Goal: Information Seeking & Learning: Learn about a topic

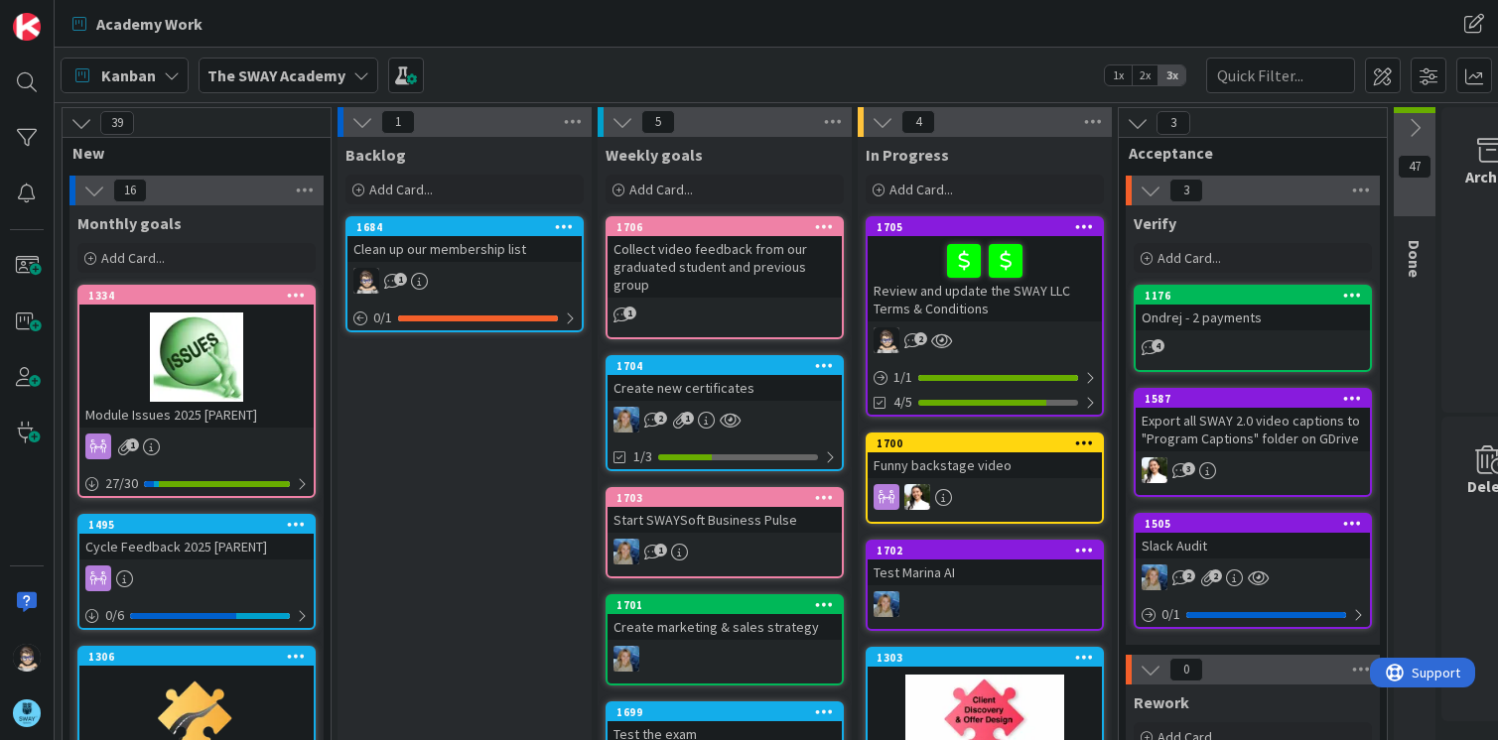
click at [359, 79] on icon at bounding box center [361, 75] width 16 height 16
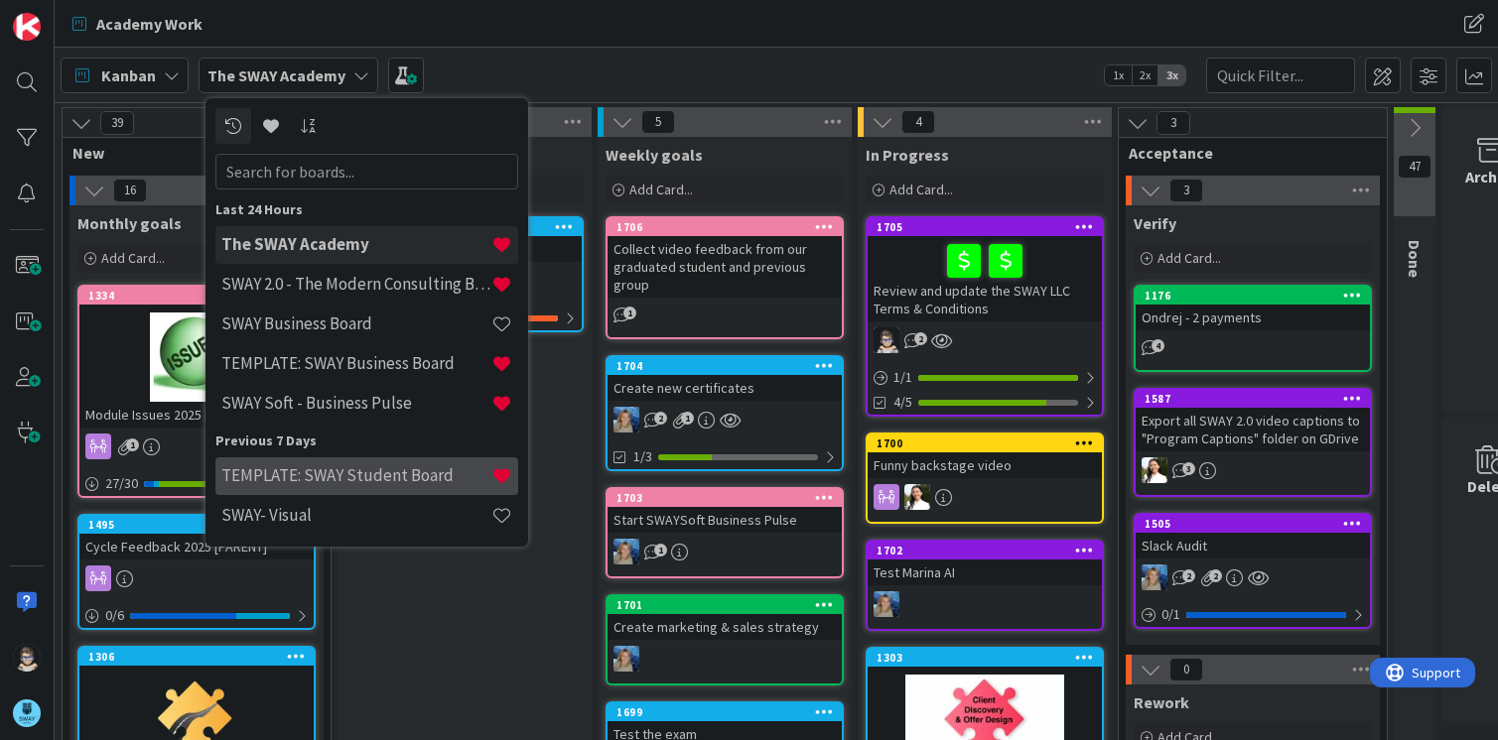
click at [321, 472] on h4 "TEMPLATE: SWAY Student Board" at bounding box center [356, 476] width 270 height 20
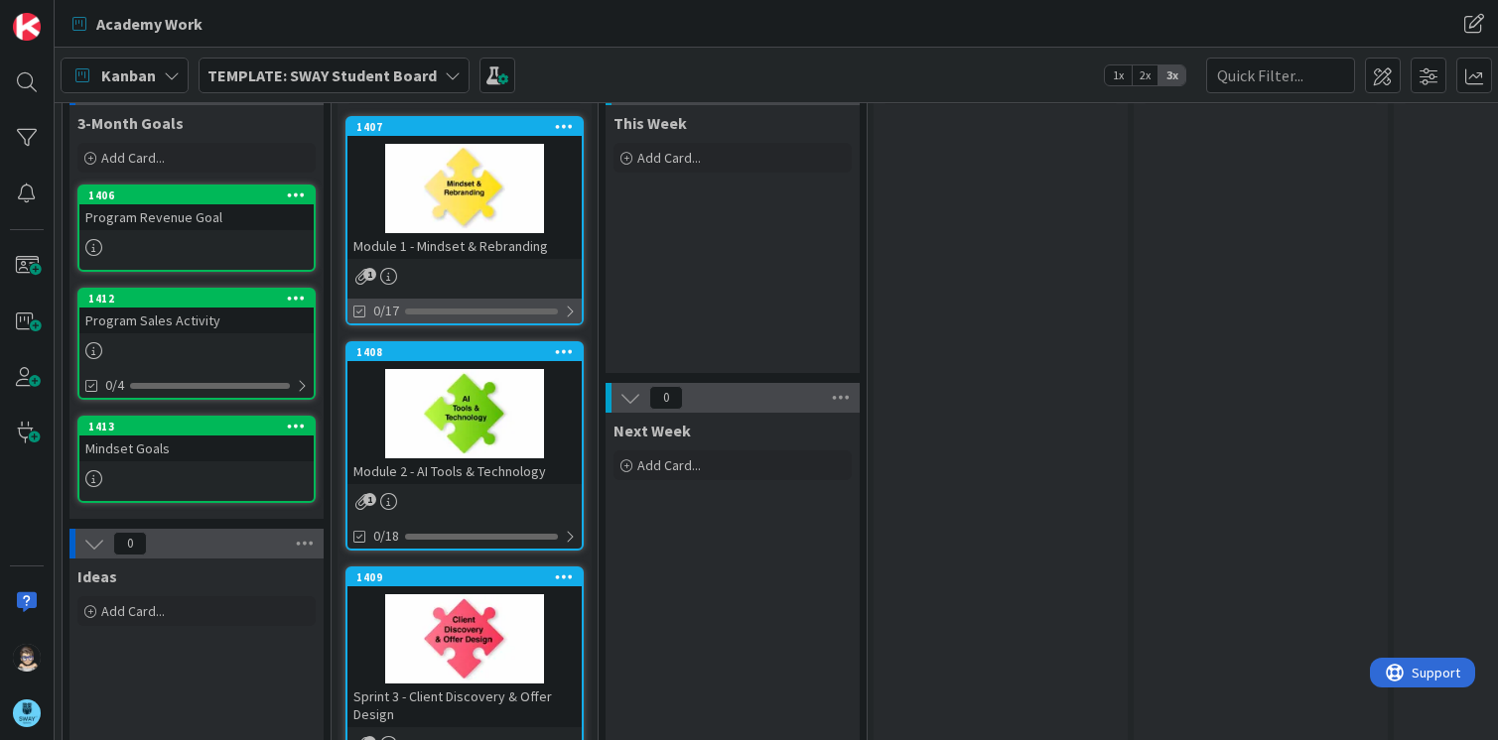
scroll to position [99, 0]
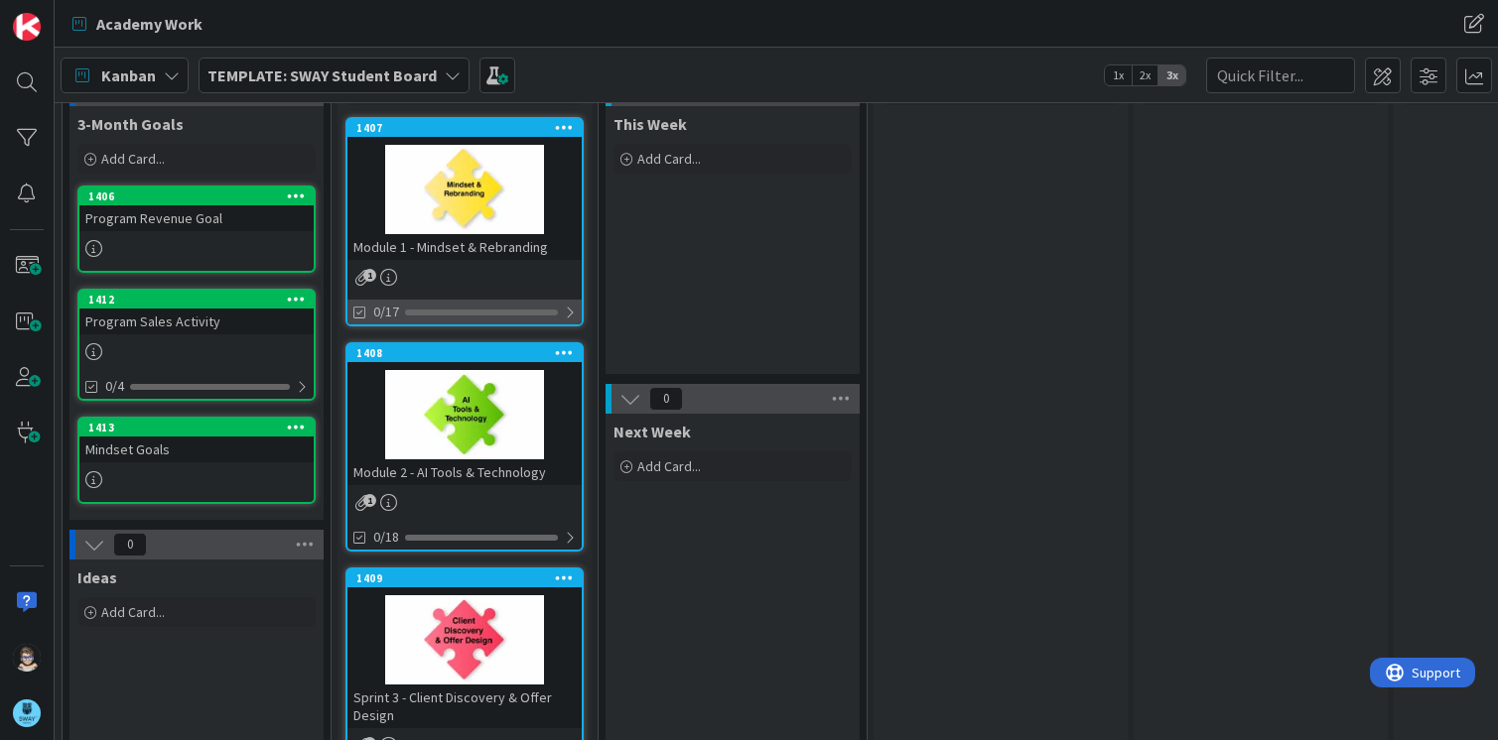
click at [471, 310] on div at bounding box center [481, 313] width 153 height 6
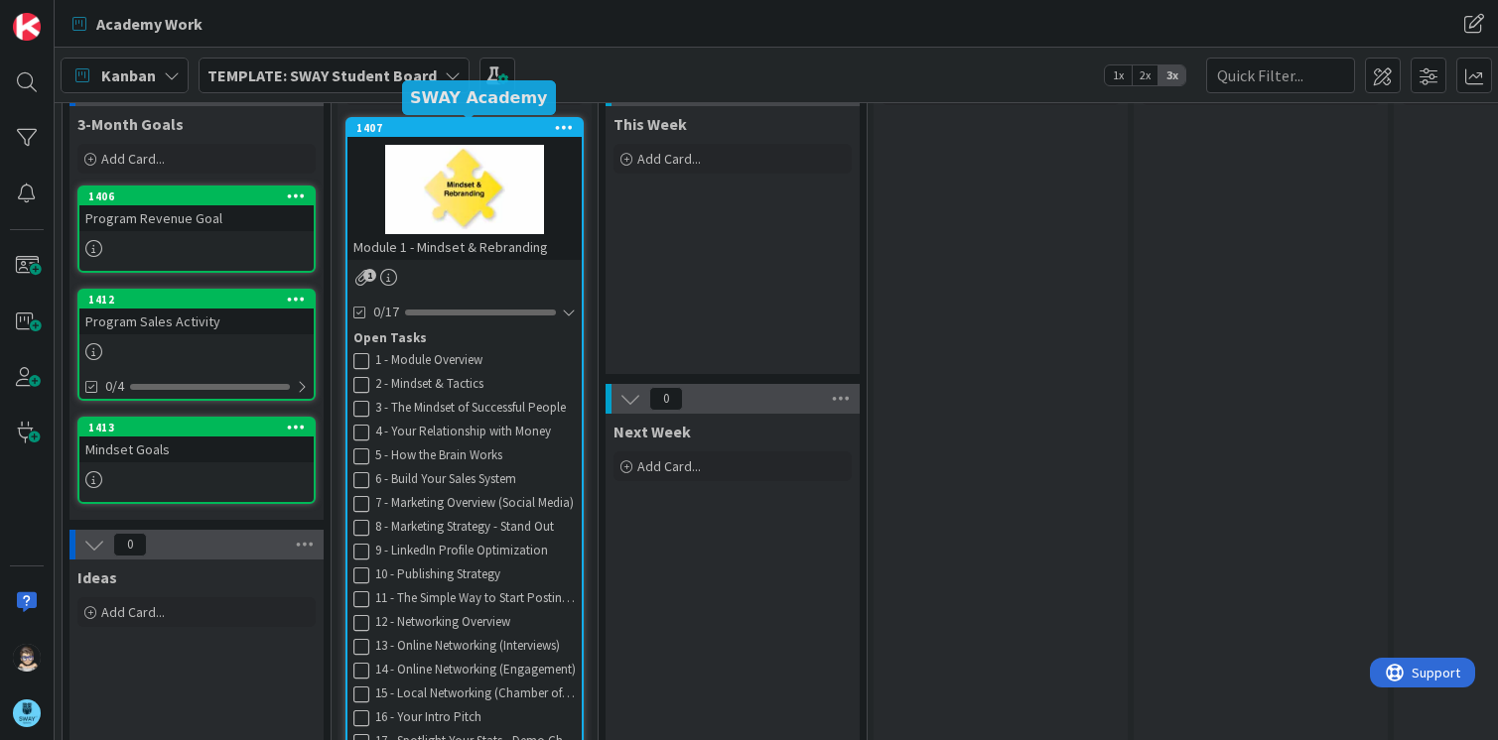
click at [460, 131] on div "1407" at bounding box center [468, 128] width 225 height 14
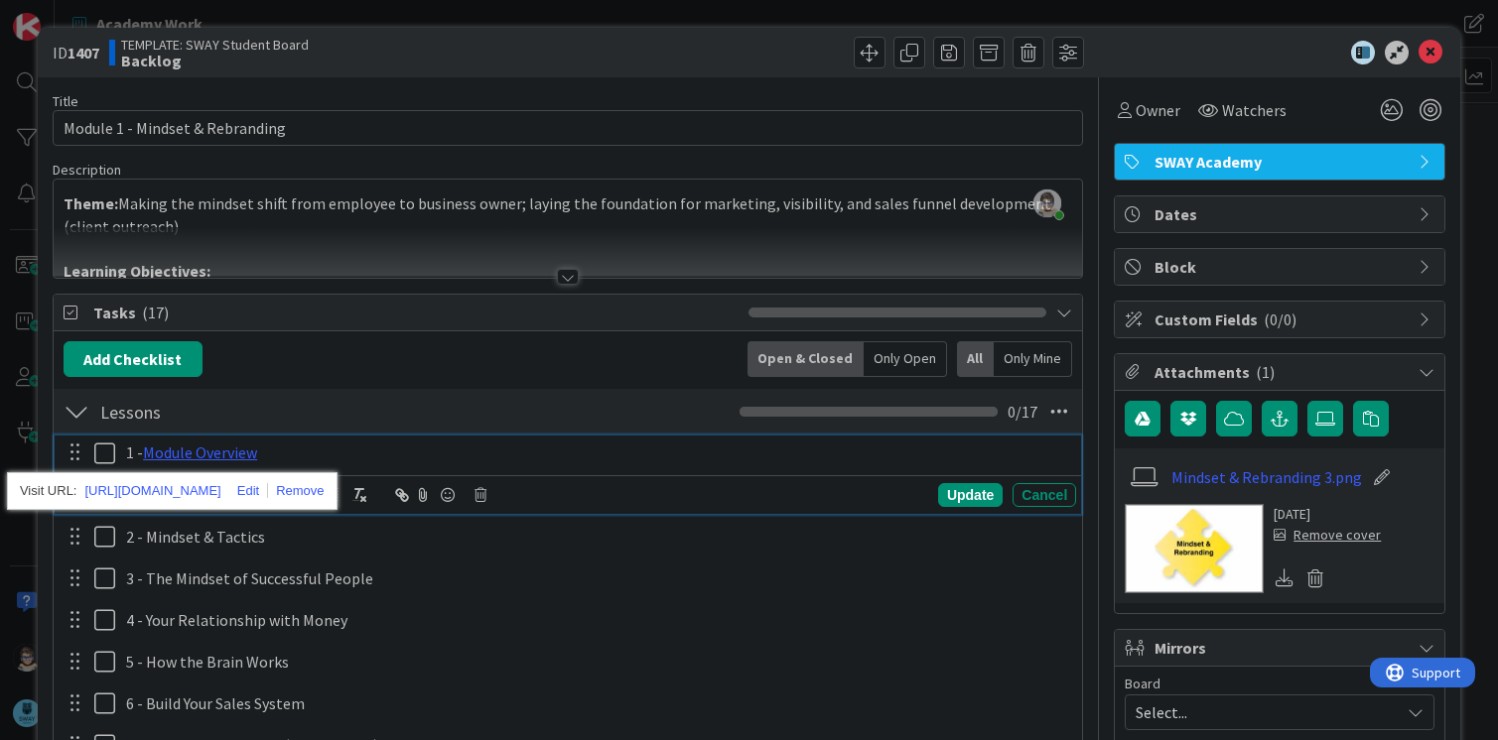
drag, startPoint x: 226, startPoint y: 455, endPoint x: 673, endPoint y: 493, distance: 448.3
click at [673, 493] on div "Update Cancel" at bounding box center [572, 495] width 1010 height 28
click at [728, 510] on div "Update Cancel" at bounding box center [568, 494] width 1027 height 39
click at [647, 484] on div "Update Cancel" at bounding box center [572, 495] width 1010 height 28
click at [525, 449] on p "1 - Module Overview" at bounding box center [597, 453] width 942 height 23
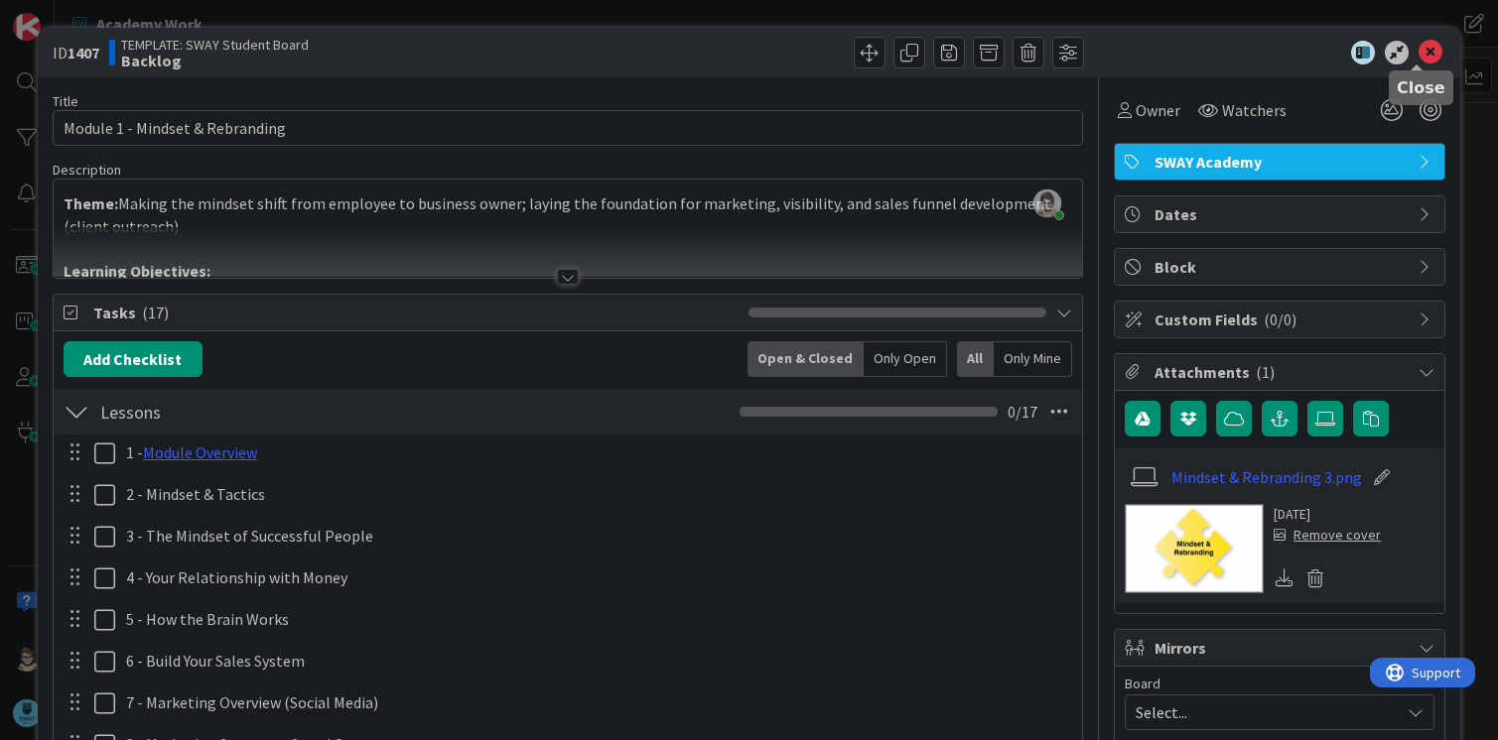
click at [1418, 50] on icon at bounding box center [1430, 53] width 24 height 24
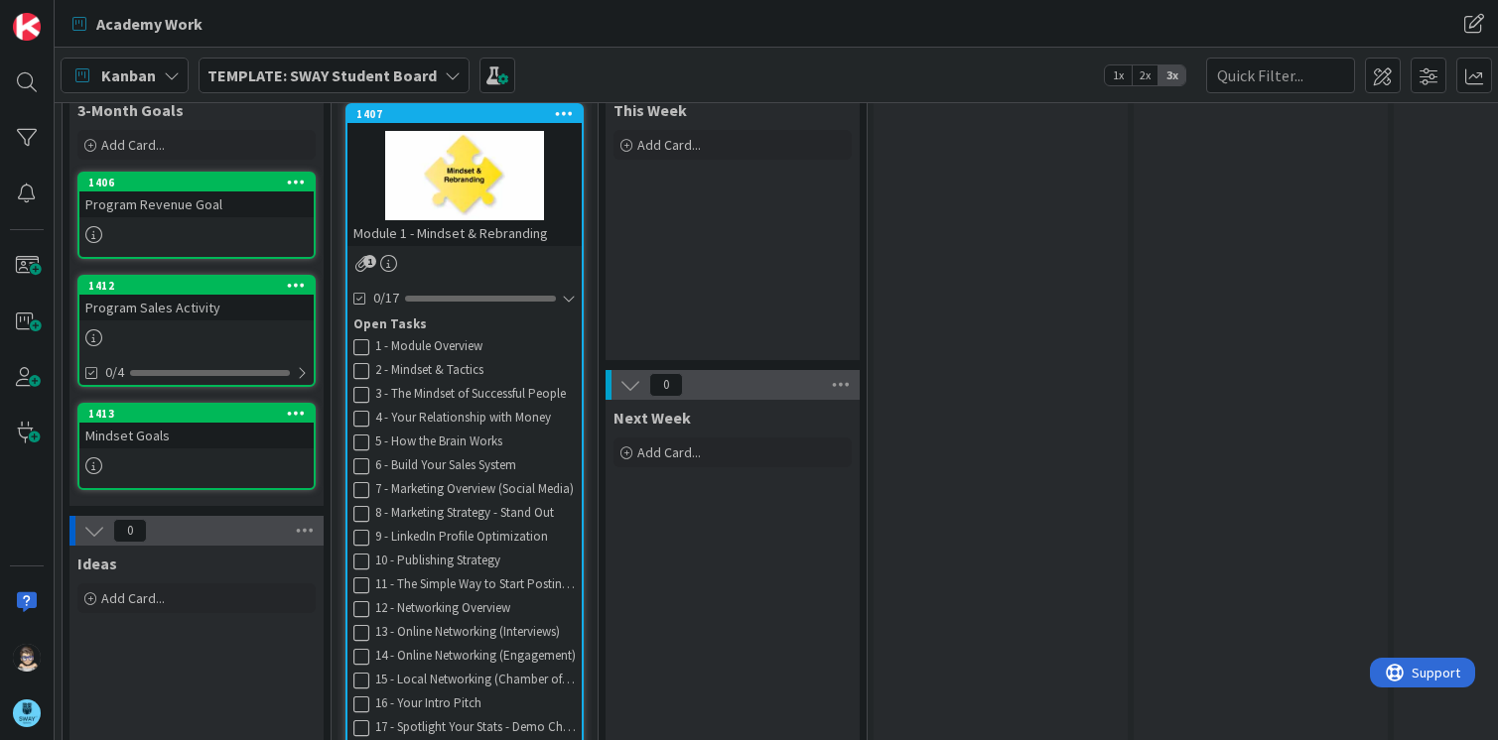
click at [396, 72] on b "TEMPLATE: SWAY Student Board" at bounding box center [321, 76] width 229 height 20
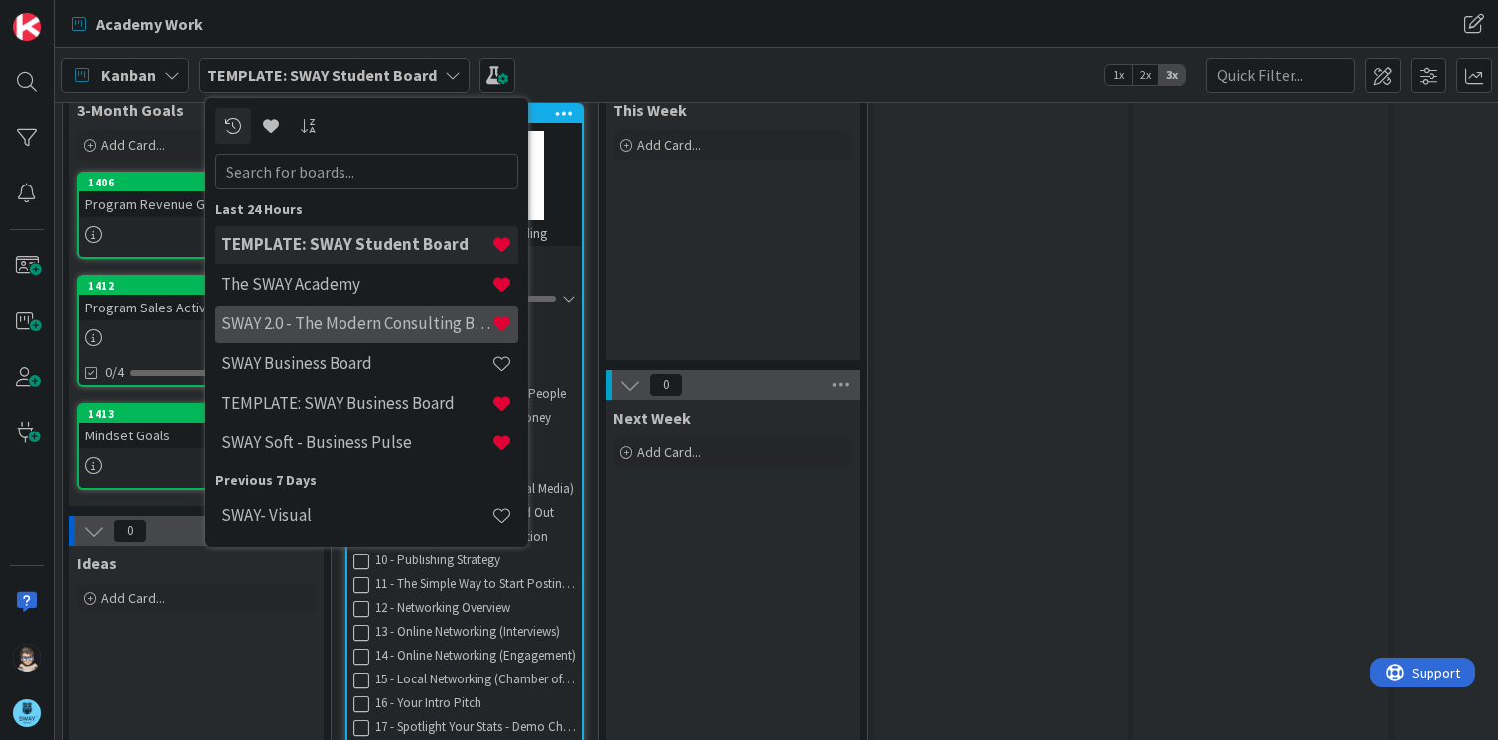
click at [366, 318] on h4 "SWAY 2.0 - The Modern Consulting Blueprint" at bounding box center [356, 324] width 270 height 20
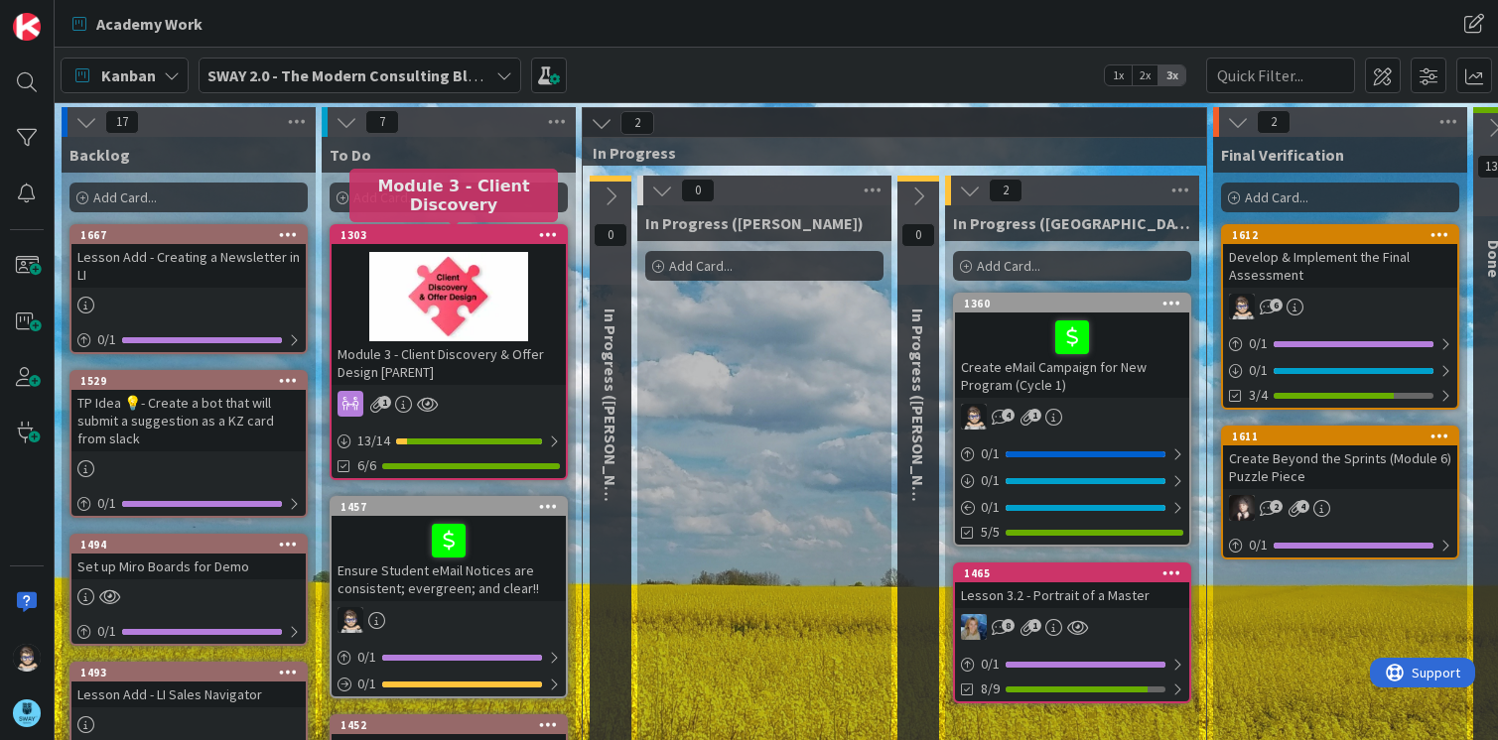
click at [443, 234] on div "1303" at bounding box center [452, 235] width 225 height 14
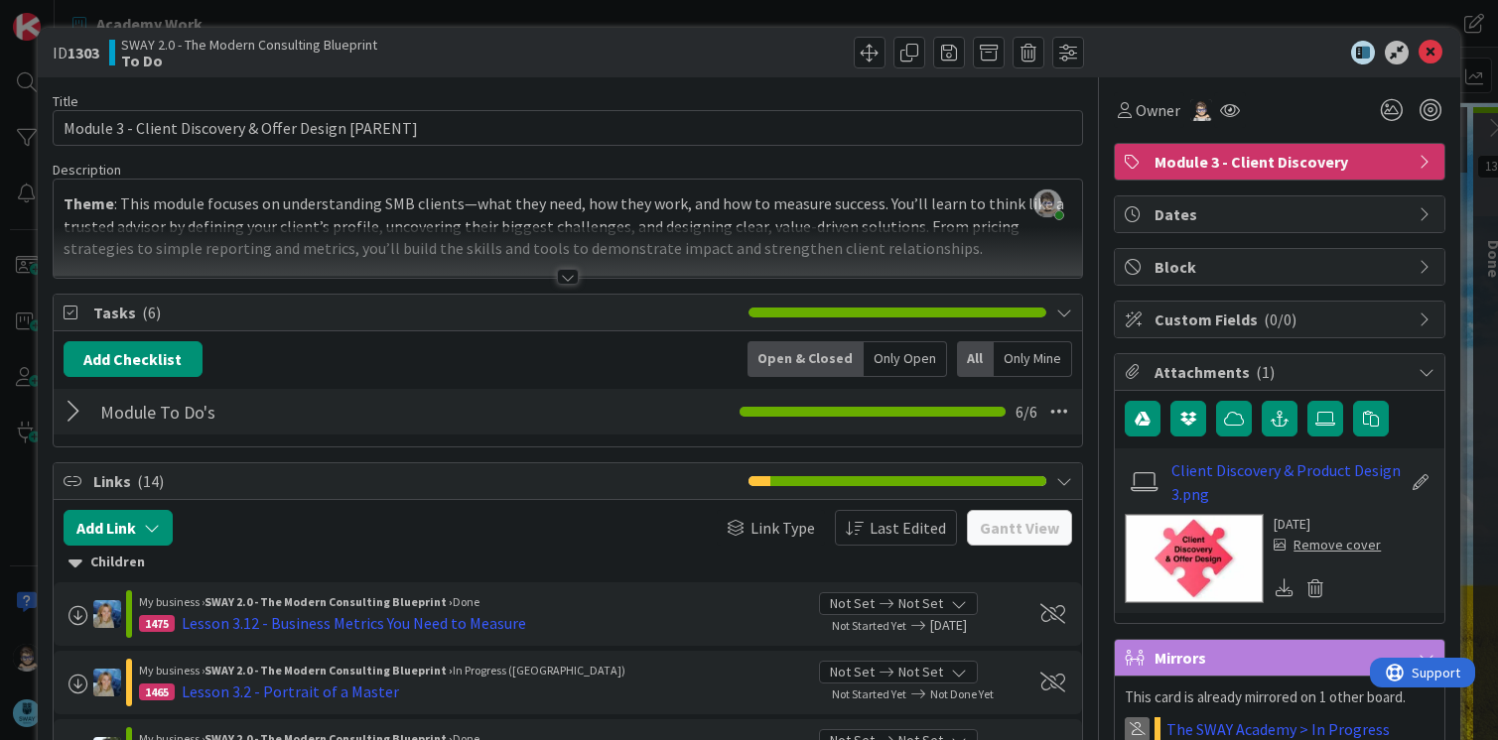
click at [559, 279] on div at bounding box center [568, 277] width 22 height 16
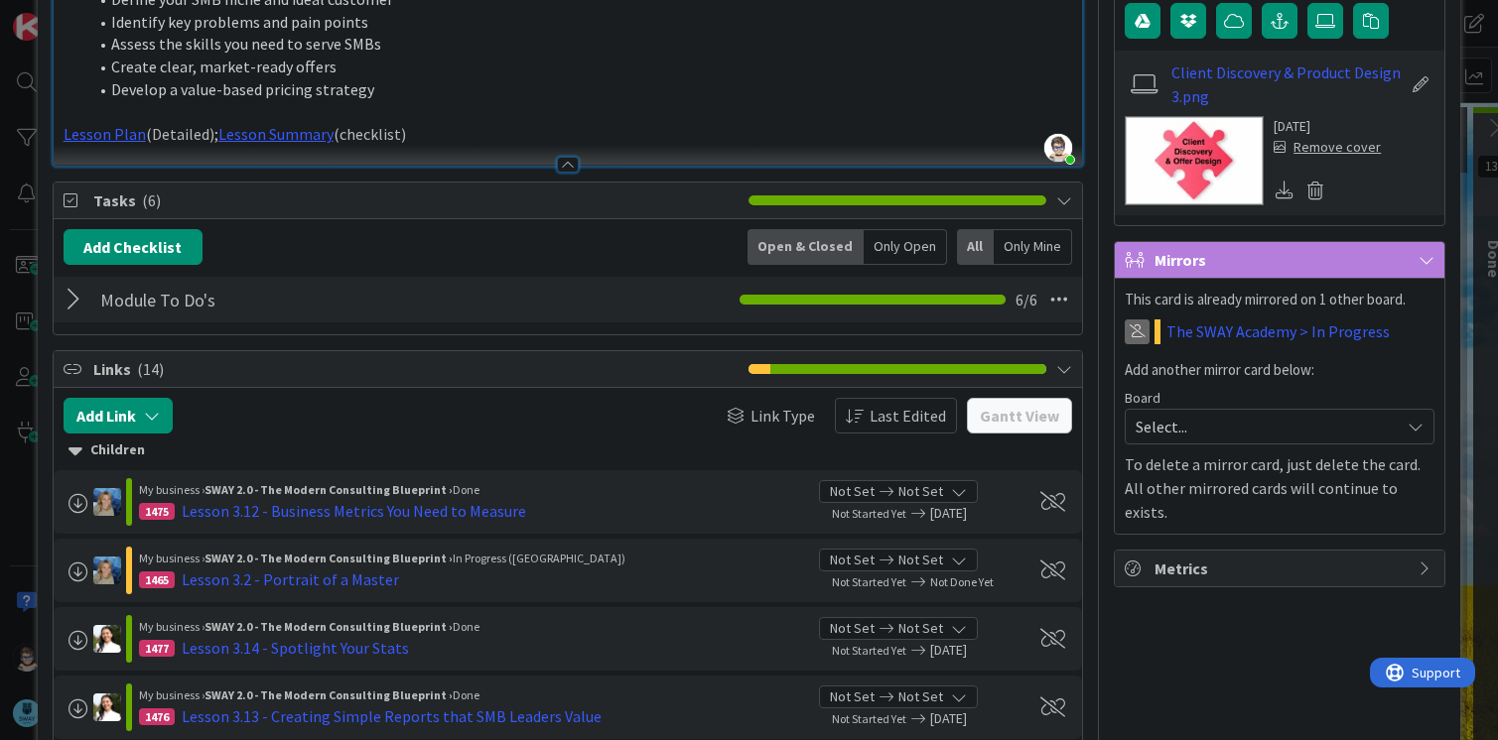
scroll to position [397, 0]
click at [73, 299] on div at bounding box center [77, 301] width 26 height 36
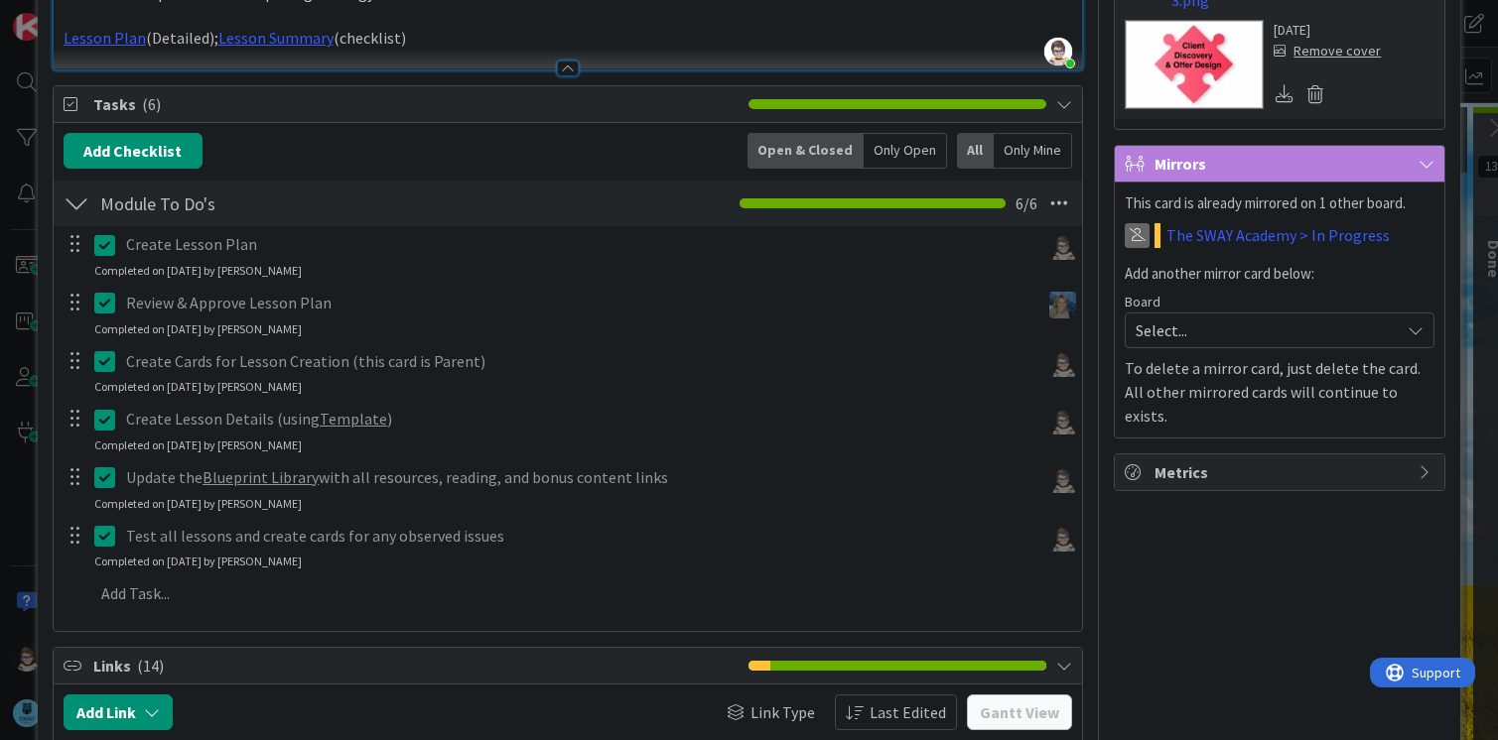
scroll to position [495, 0]
click at [74, 200] on div at bounding box center [77, 203] width 26 height 36
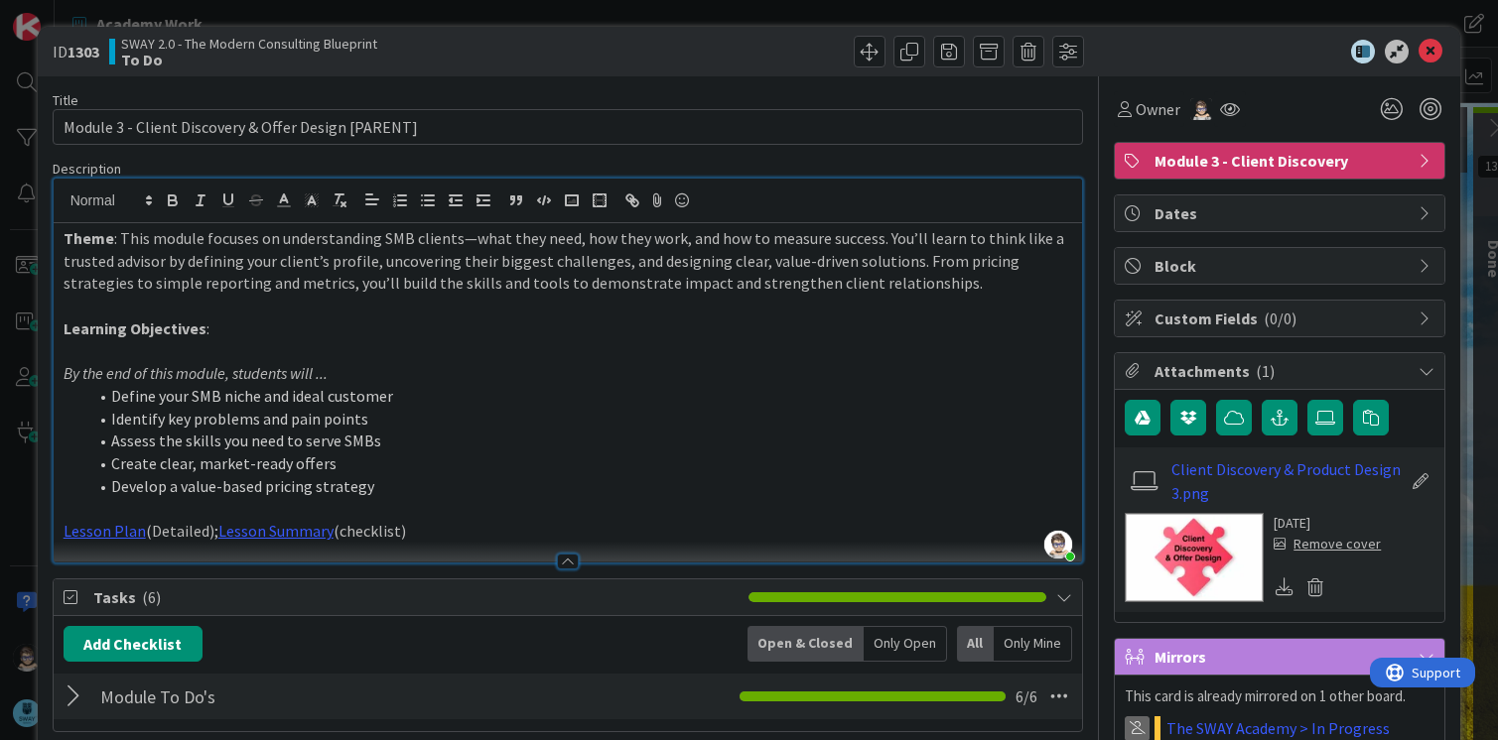
scroll to position [0, 0]
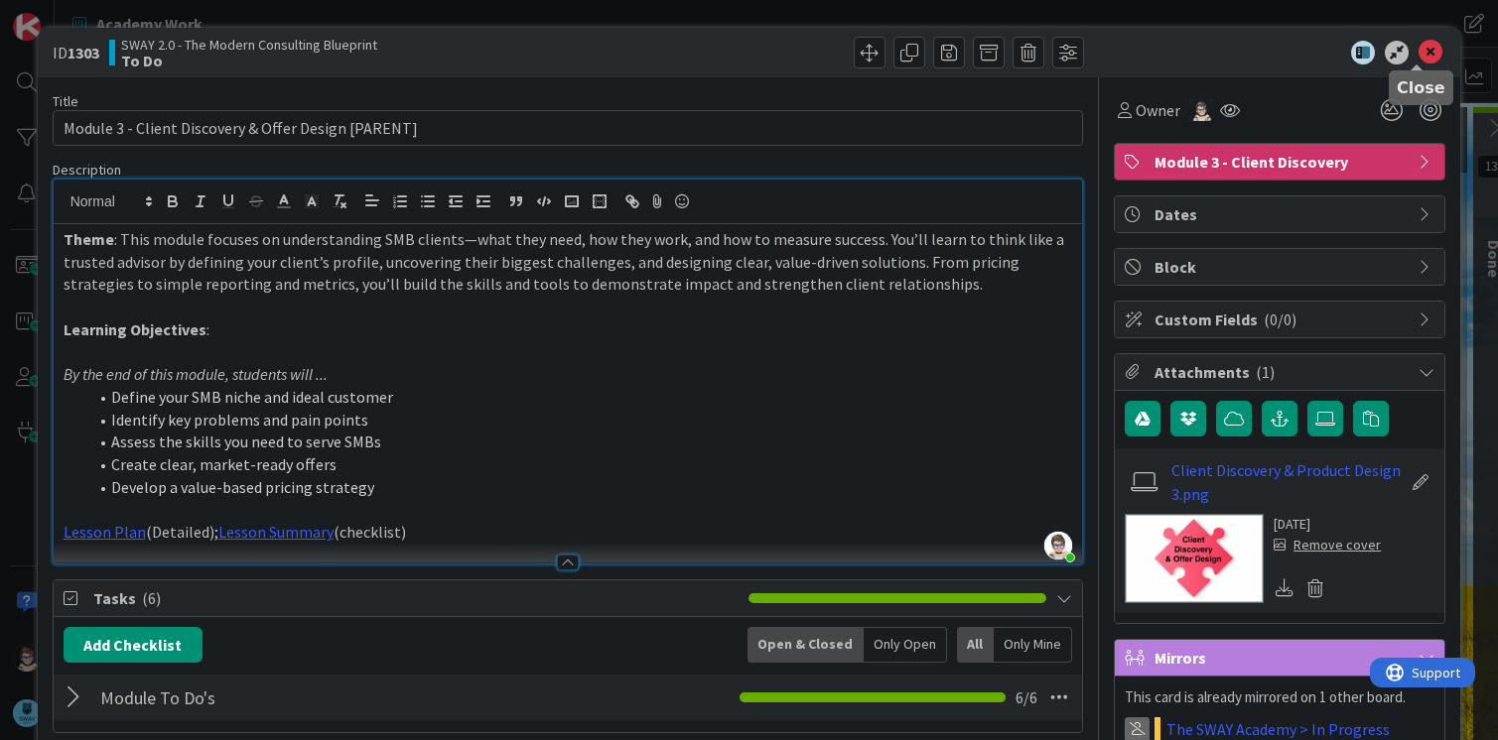
click at [1418, 47] on icon at bounding box center [1430, 53] width 24 height 24
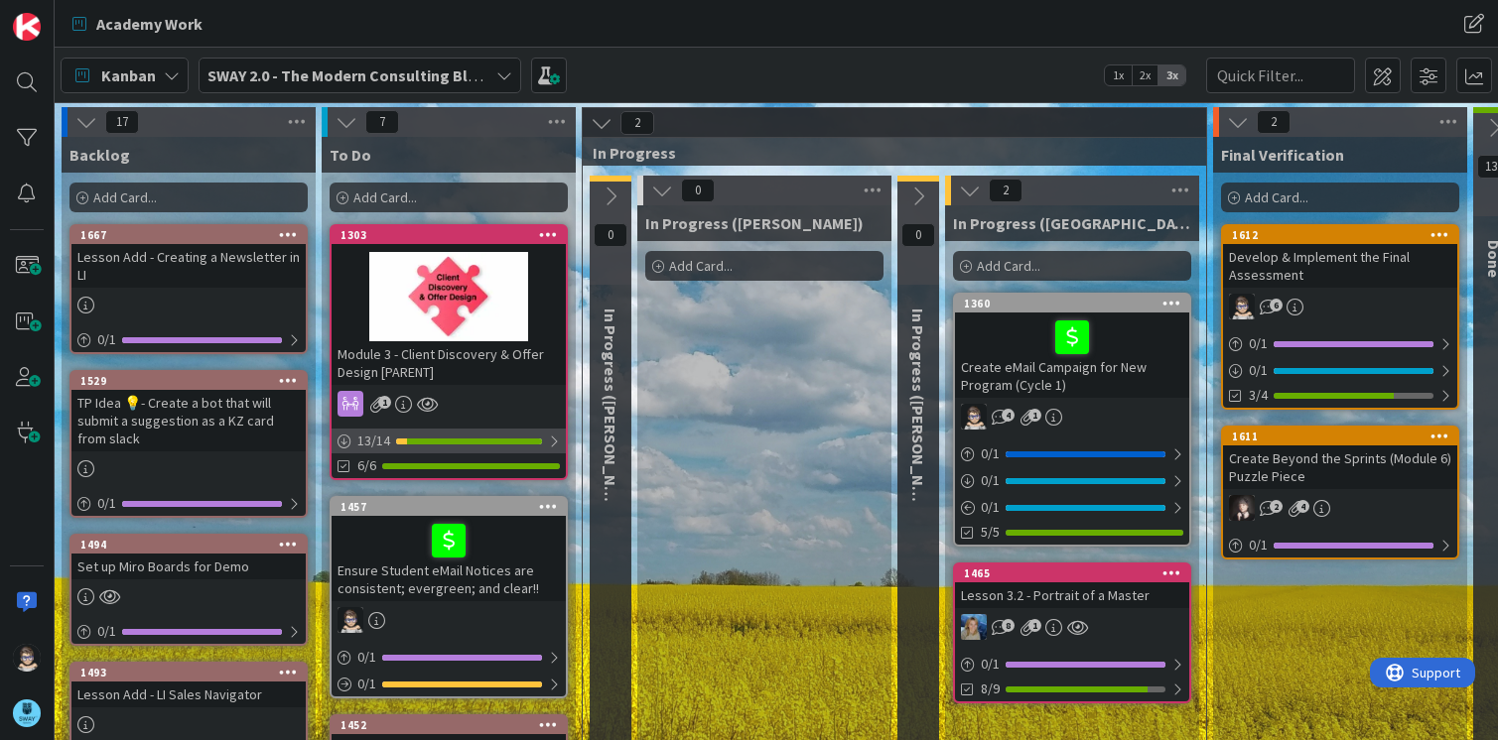
click at [555, 446] on div at bounding box center [554, 442] width 12 height 16
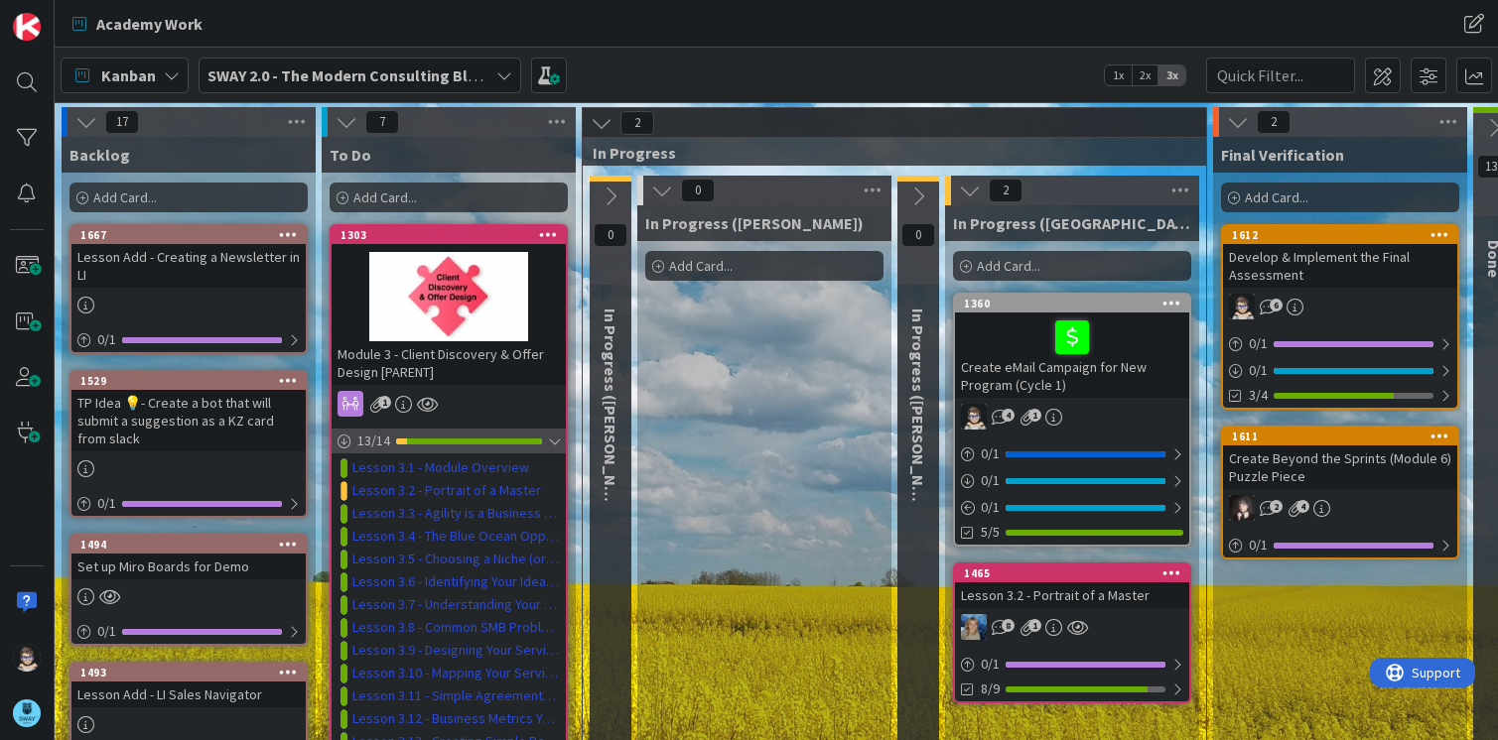
click at [548, 447] on div at bounding box center [554, 442] width 12 height 16
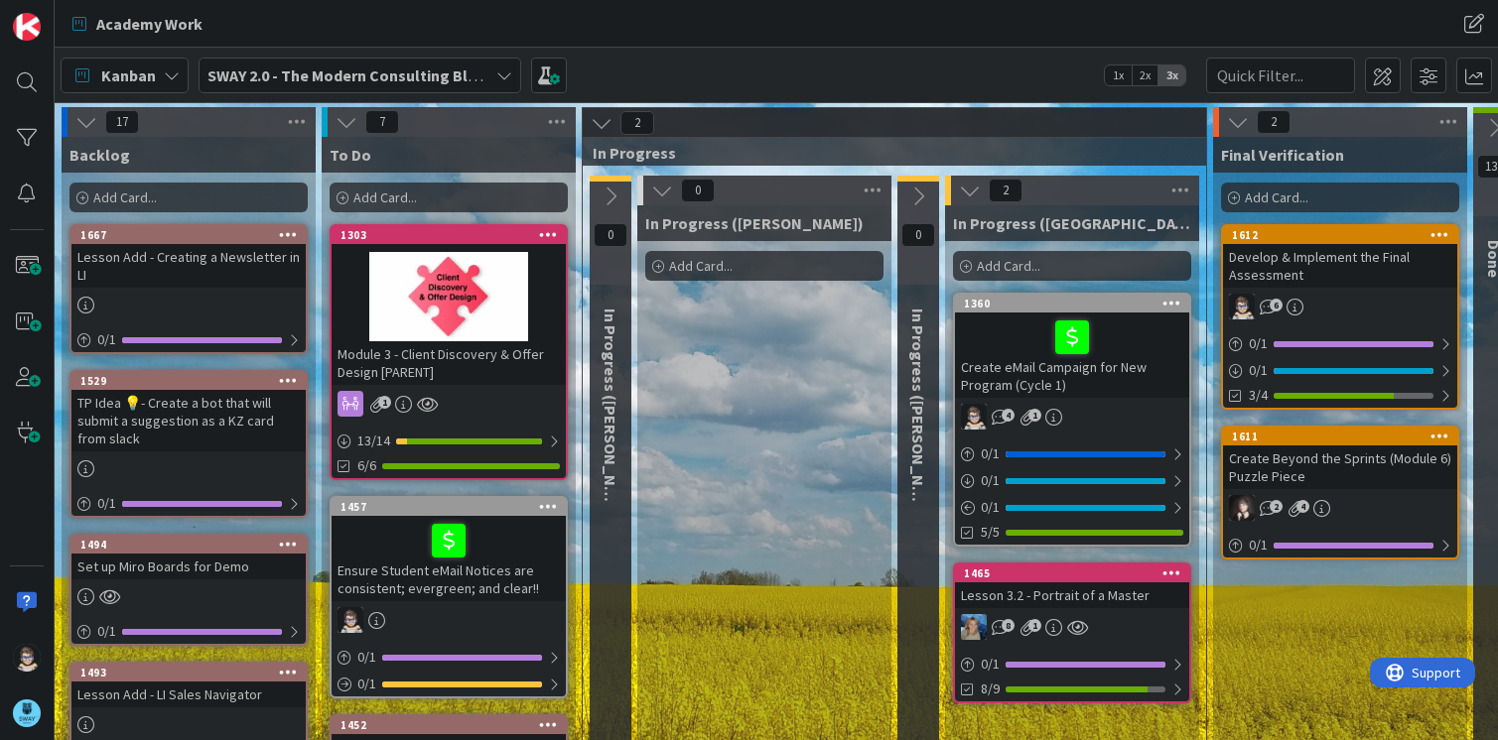
click at [453, 77] on b "SWAY 2.0 - The Modern Consulting Blueprint" at bounding box center [363, 76] width 313 height 20
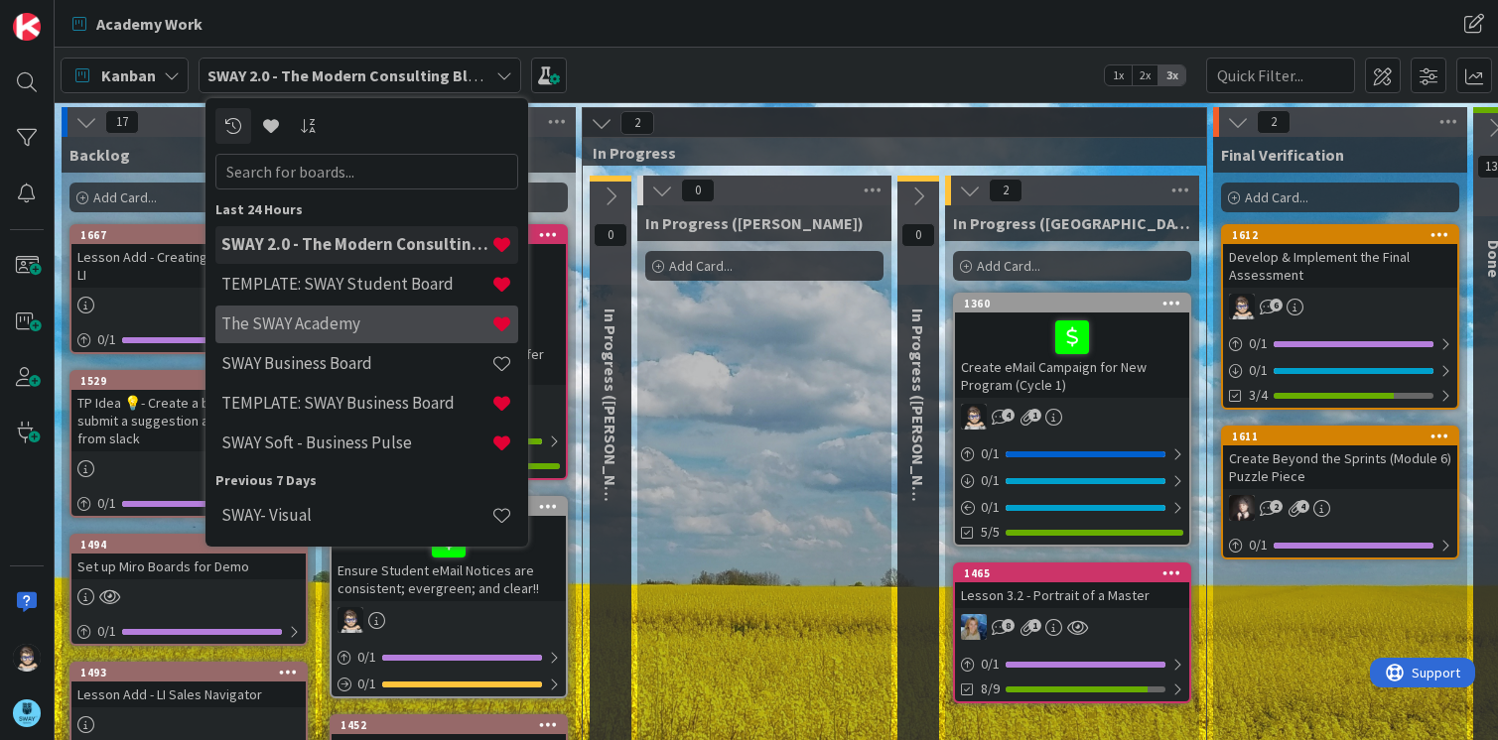
click at [351, 327] on h4 "The SWAY Academy" at bounding box center [356, 324] width 270 height 20
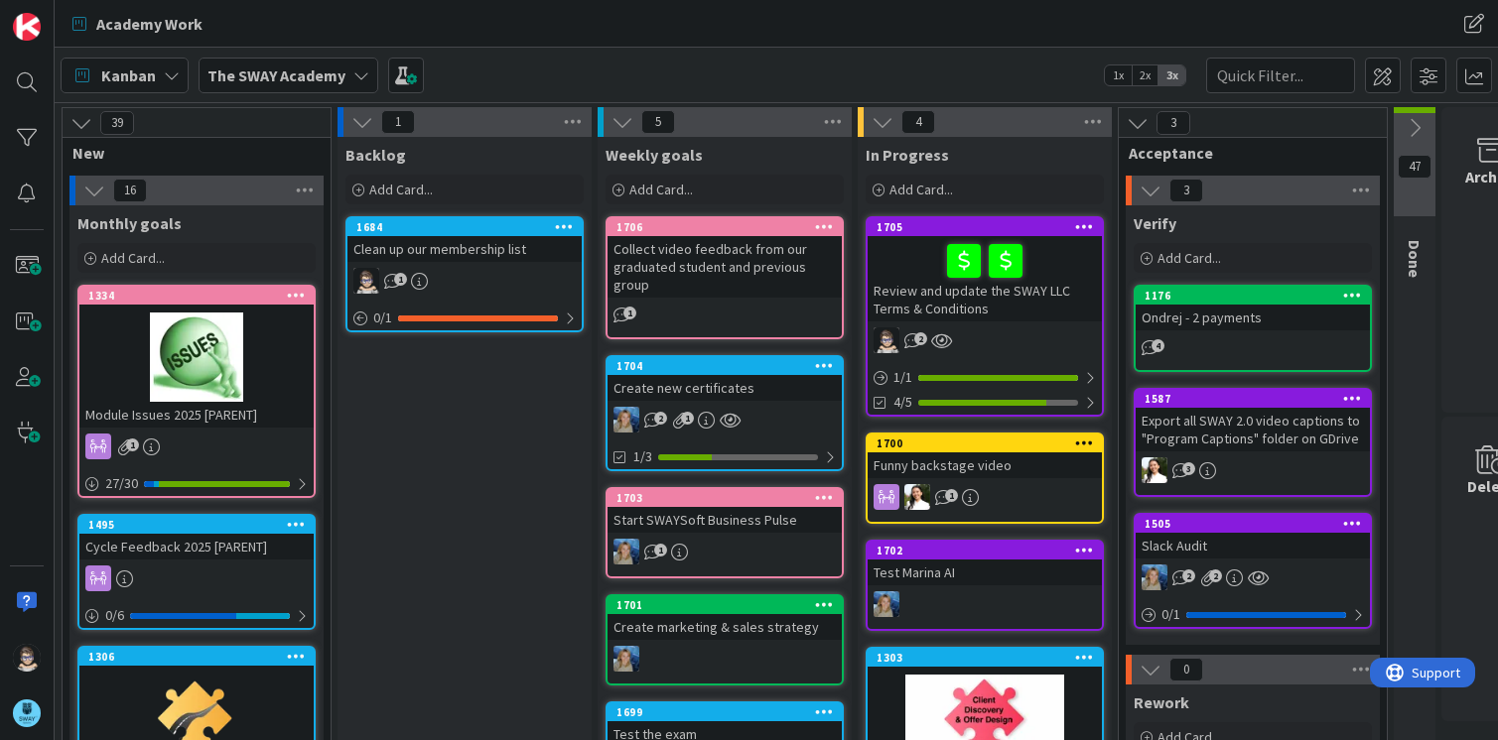
click at [353, 70] on icon at bounding box center [361, 75] width 16 height 16
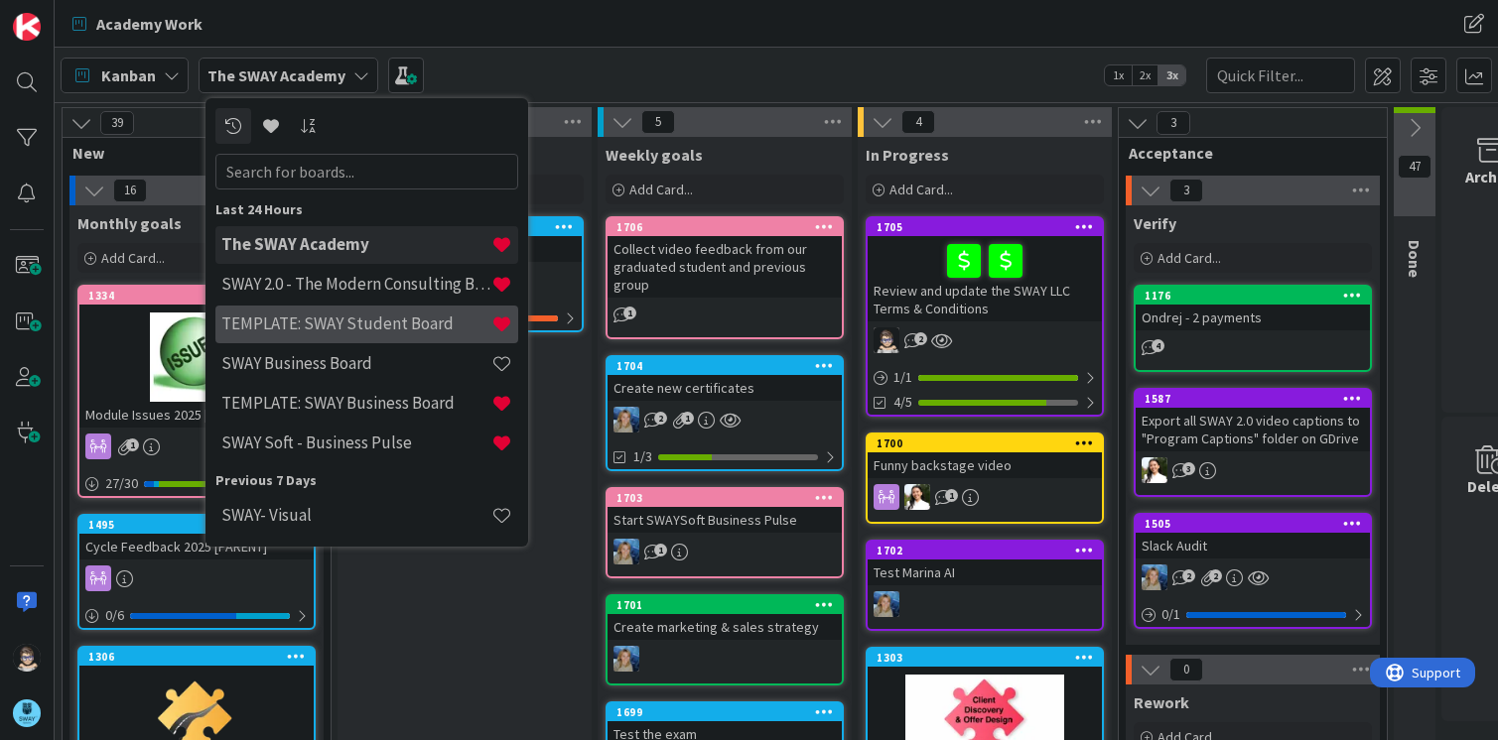
click at [359, 318] on h4 "TEMPLATE: SWAY Student Board" at bounding box center [356, 324] width 270 height 20
